Goal: Task Accomplishment & Management: Manage account settings

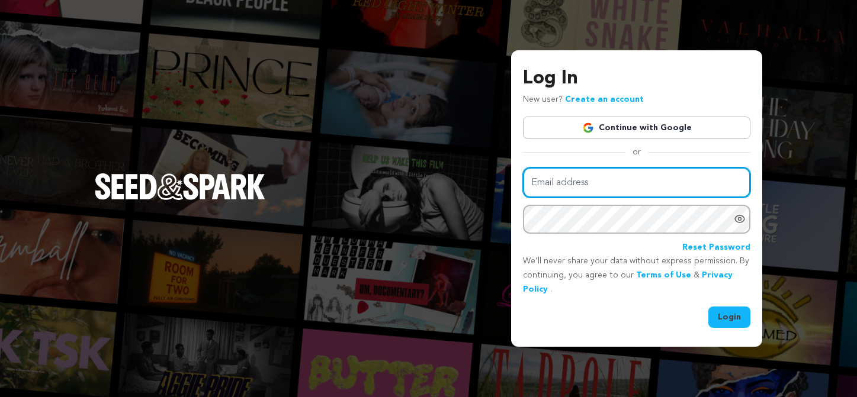
type input "tristanjameshallman@gmail.com"
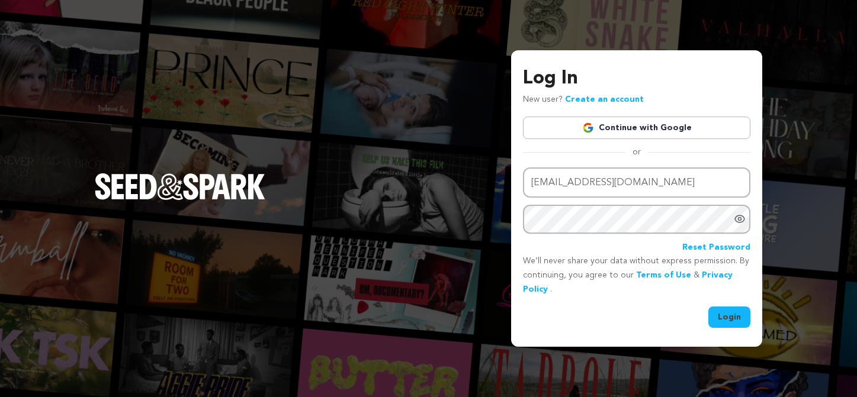
click at [742, 312] on button "Login" at bounding box center [729, 317] width 42 height 21
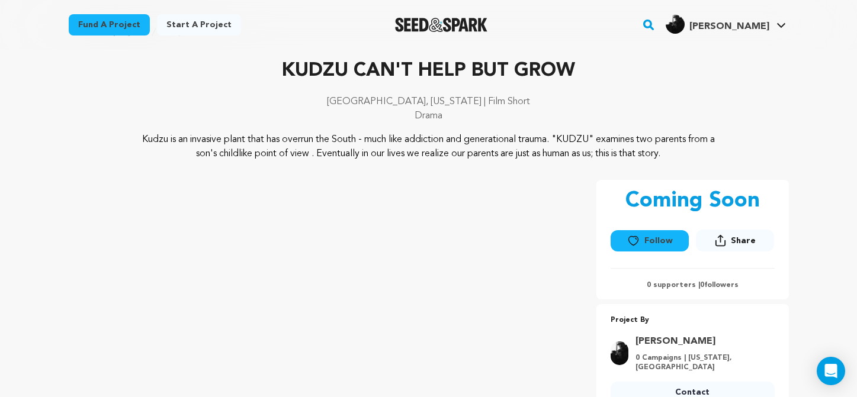
scroll to position [57, 0]
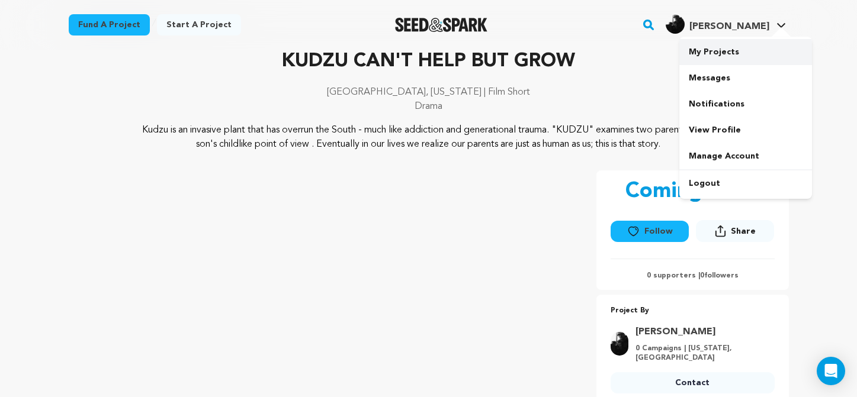
click at [732, 56] on link "My Projects" at bounding box center [745, 52] width 133 height 26
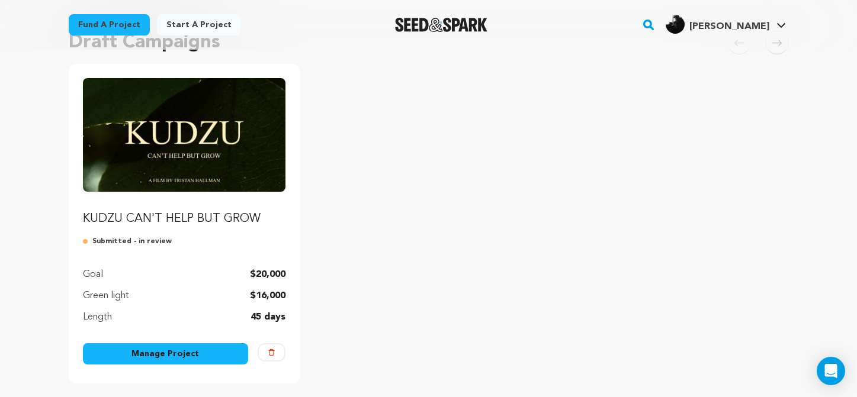
scroll to position [191, 0]
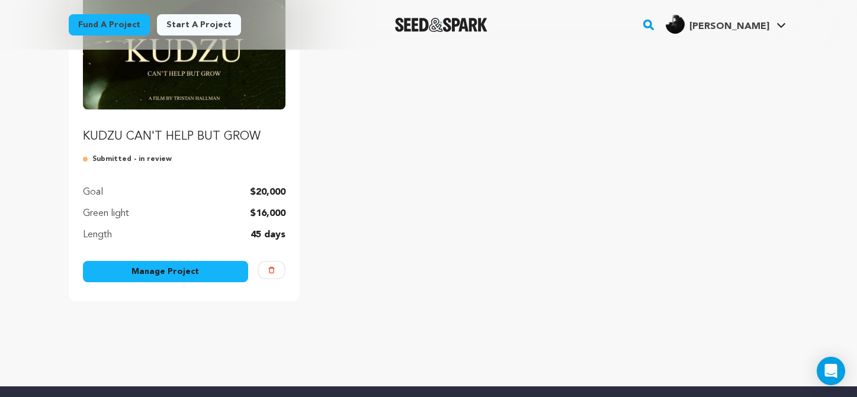
click at [224, 99] on img "Fund KUDZU CAN'T HELP BUT GROW" at bounding box center [184, 53] width 203 height 114
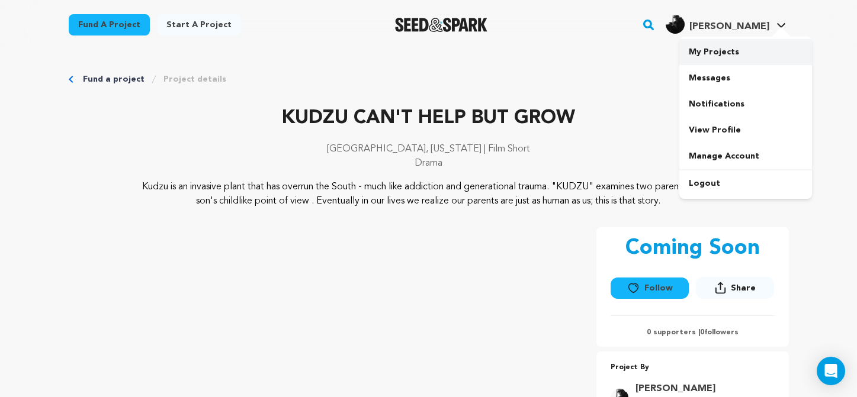
click at [739, 57] on link "My Projects" at bounding box center [745, 52] width 133 height 26
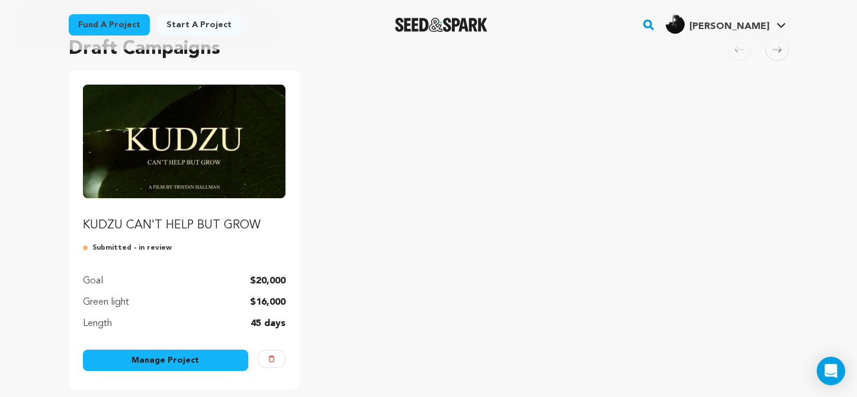
scroll to position [125, 0]
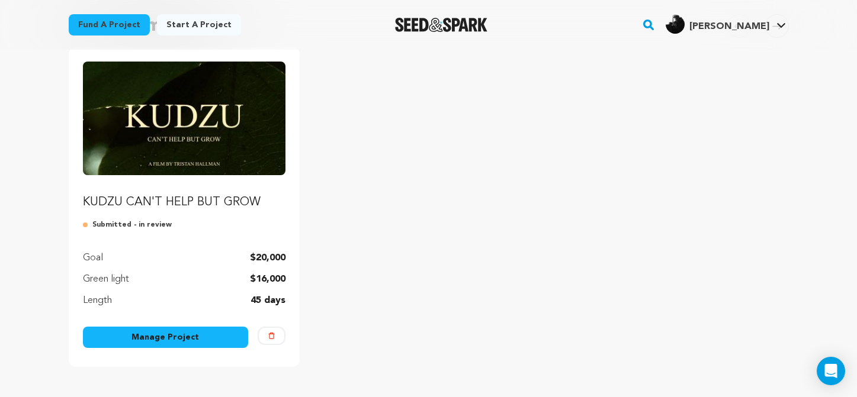
click at [176, 332] on link "Manage Project" at bounding box center [166, 337] width 166 height 21
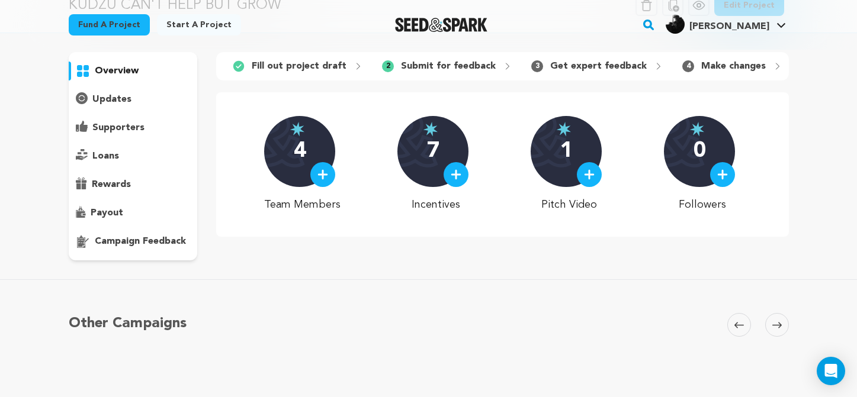
scroll to position [92, 0]
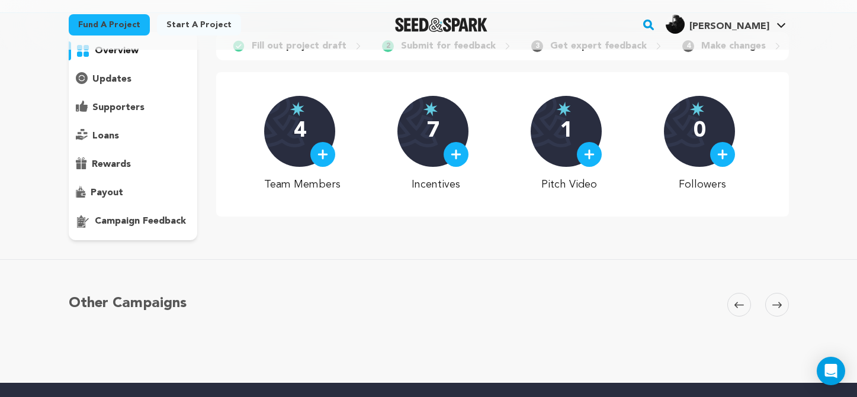
click at [150, 220] on p "campaign feedback" at bounding box center [140, 221] width 91 height 14
